Goal: Find specific page/section: Find specific page/section

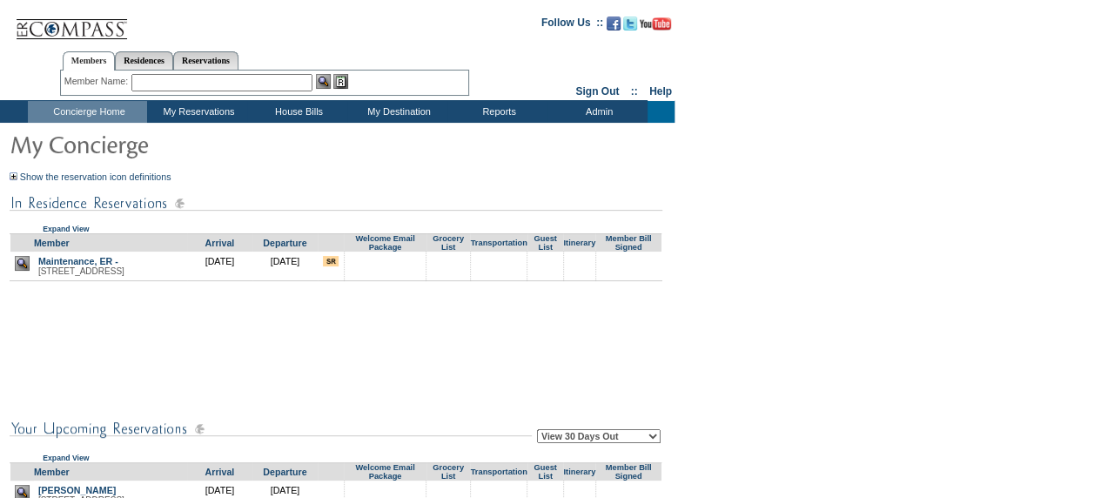
click at [606, 178] on form "Follow Us ::" at bounding box center [544, 386] width 1088 height 765
click at [420, 153] on td "Residences : By Category" at bounding box center [409, 151] width 114 height 17
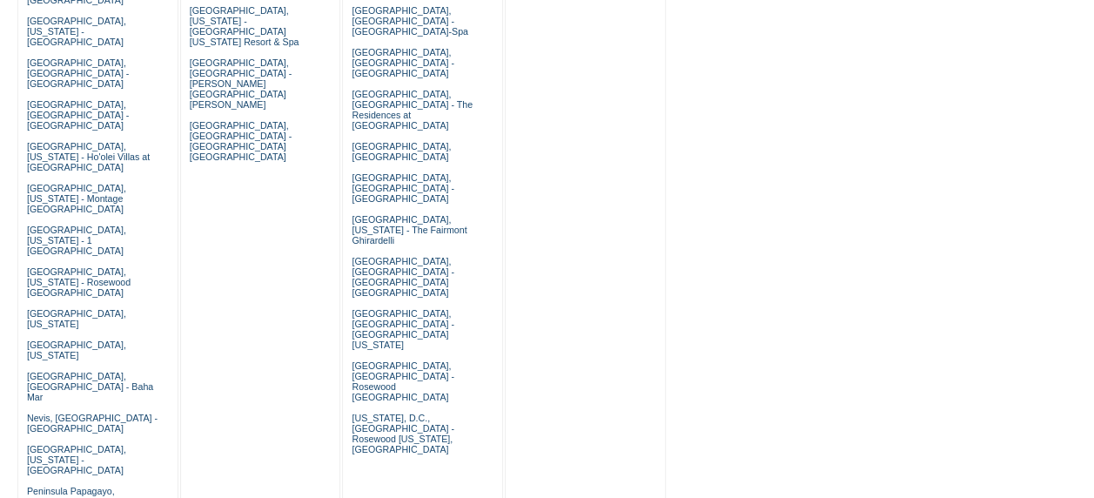
scroll to position [940, 0]
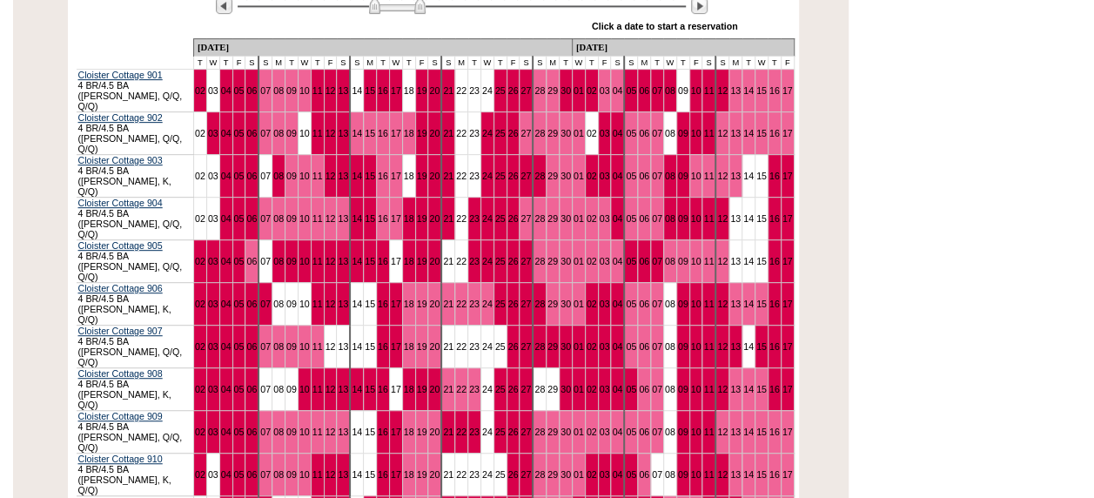
scroll to position [325, 0]
